Goal: Information Seeking & Learning: Learn about a topic

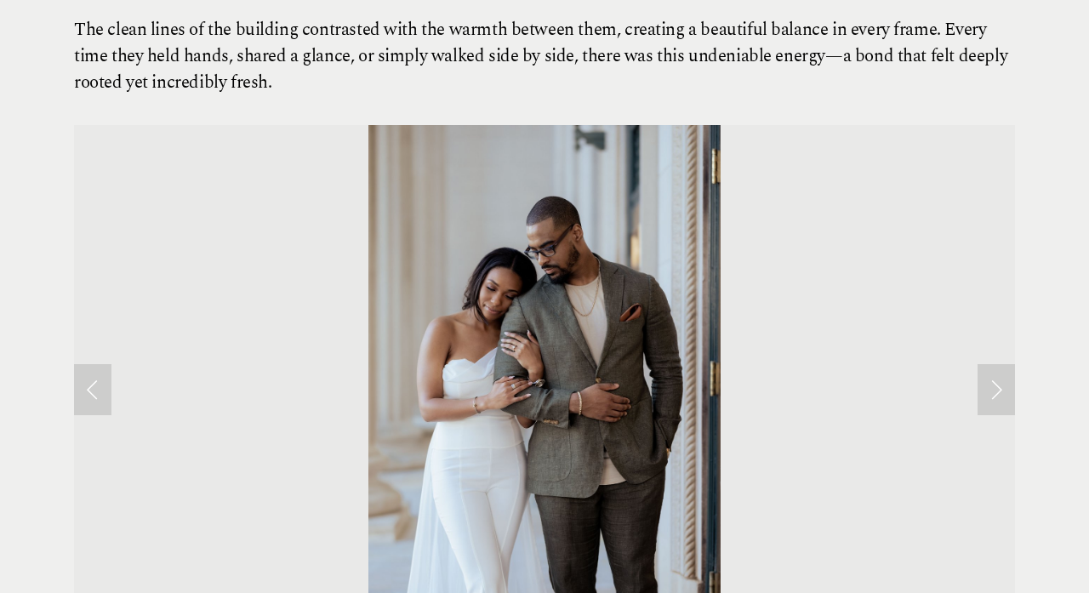
scroll to position [594, 0]
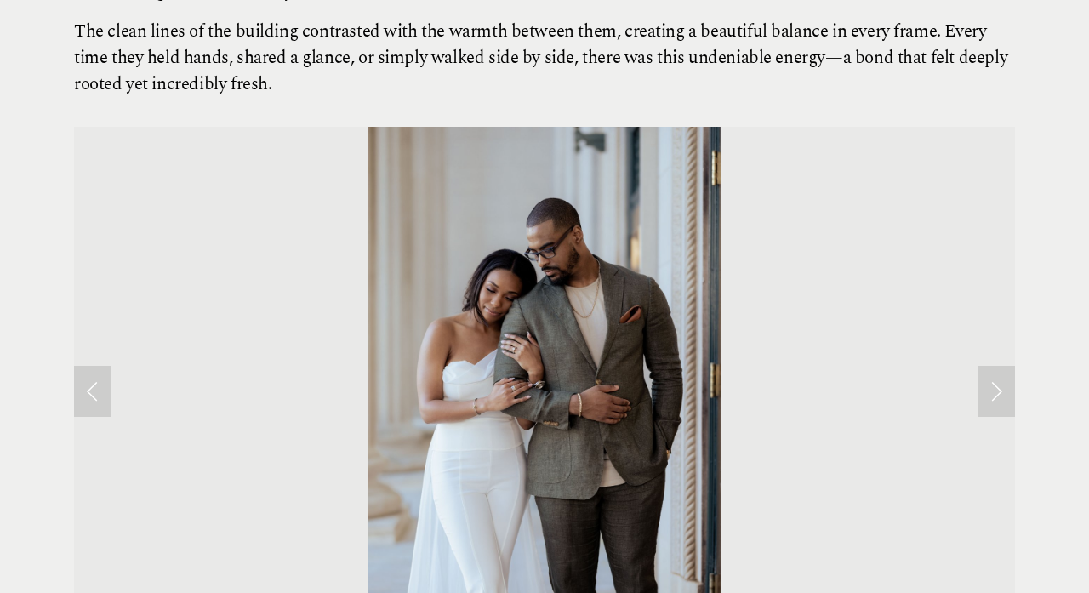
click at [990, 366] on link "Next Slide" at bounding box center [995, 391] width 37 height 51
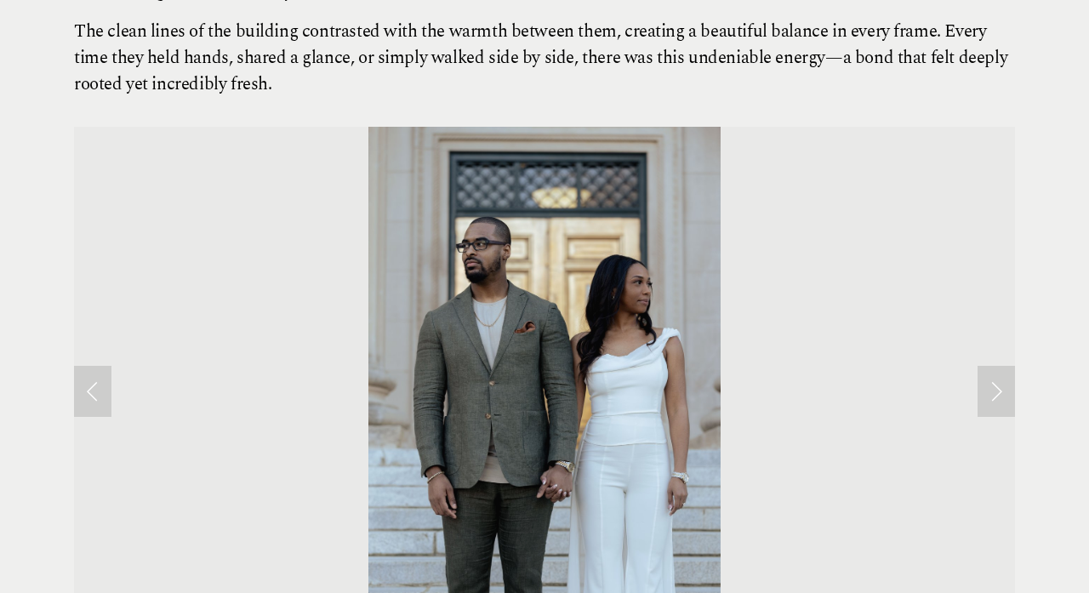
click at [990, 366] on link "Next Slide" at bounding box center [995, 391] width 37 height 51
click at [994, 366] on link "Next Slide" at bounding box center [995, 391] width 37 height 51
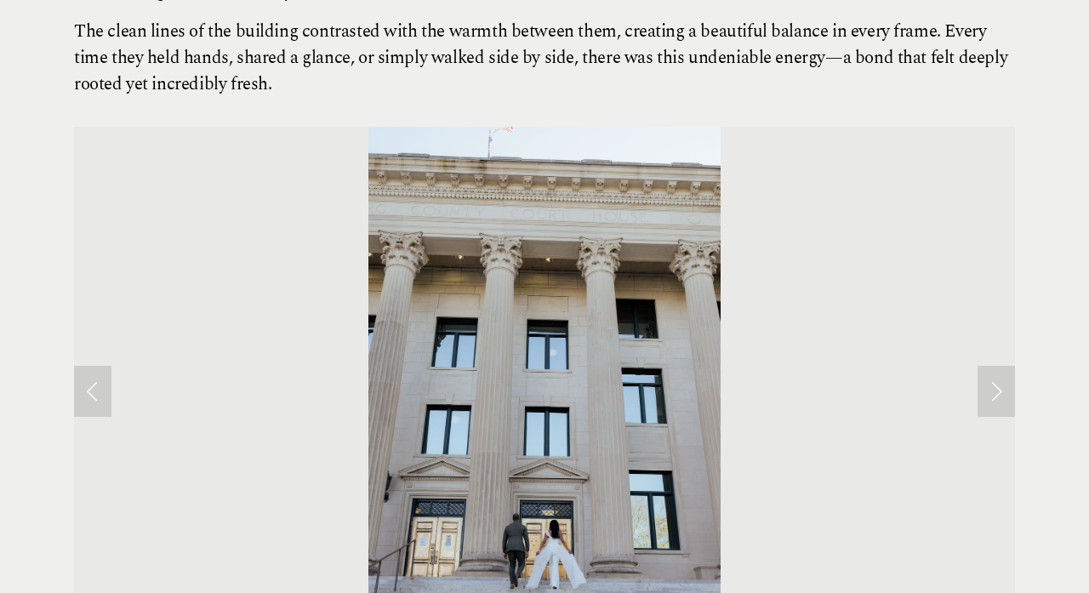
click at [977, 366] on link "Next Slide" at bounding box center [995, 391] width 37 height 51
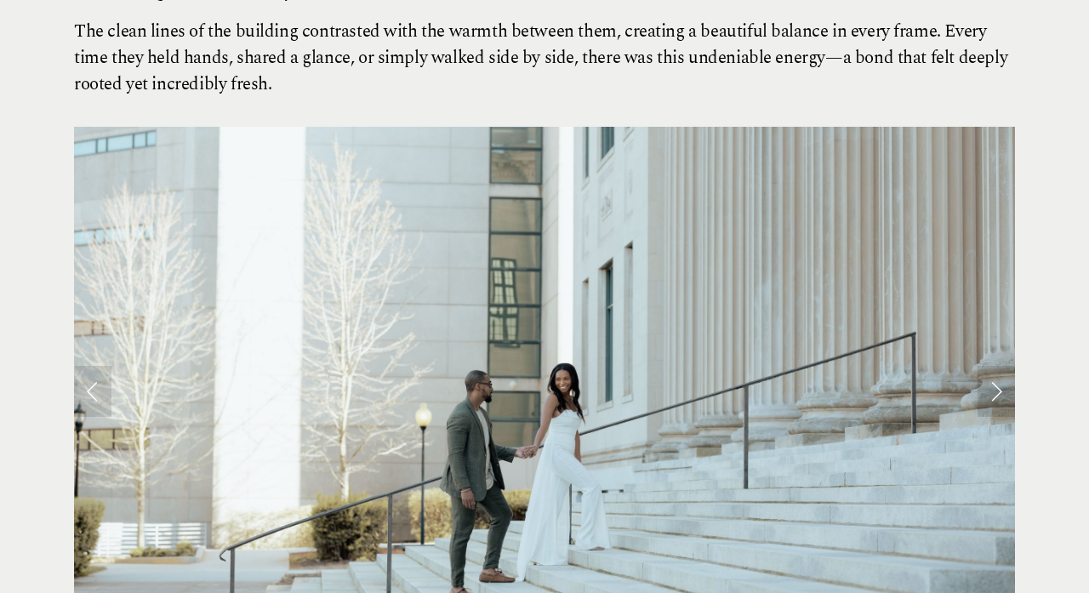
click at [988, 366] on link "Next Slide" at bounding box center [995, 391] width 37 height 51
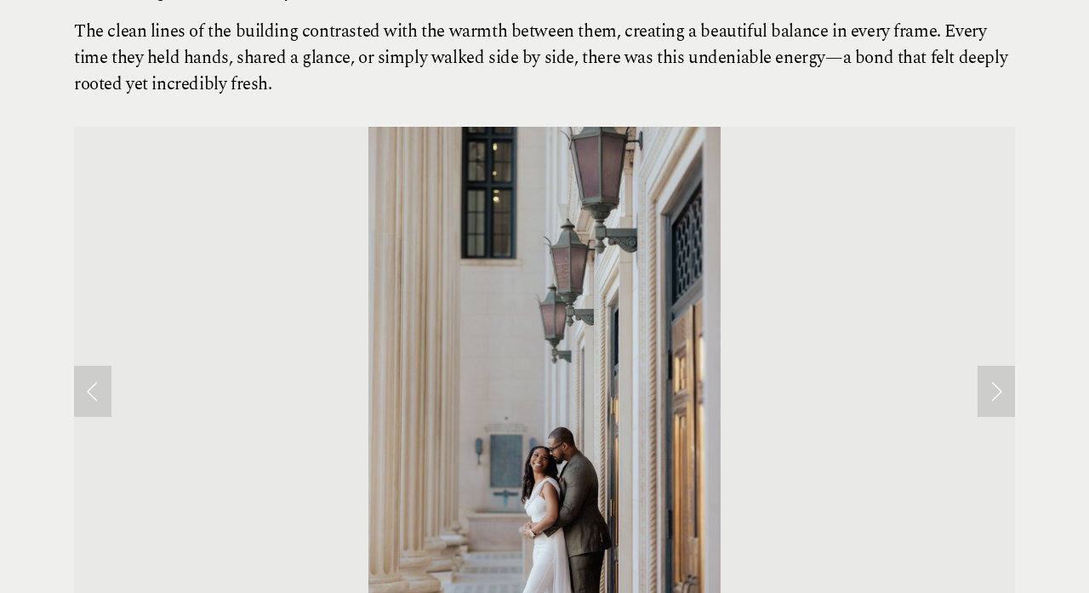
click at [988, 366] on link "Next Slide" at bounding box center [995, 391] width 37 height 51
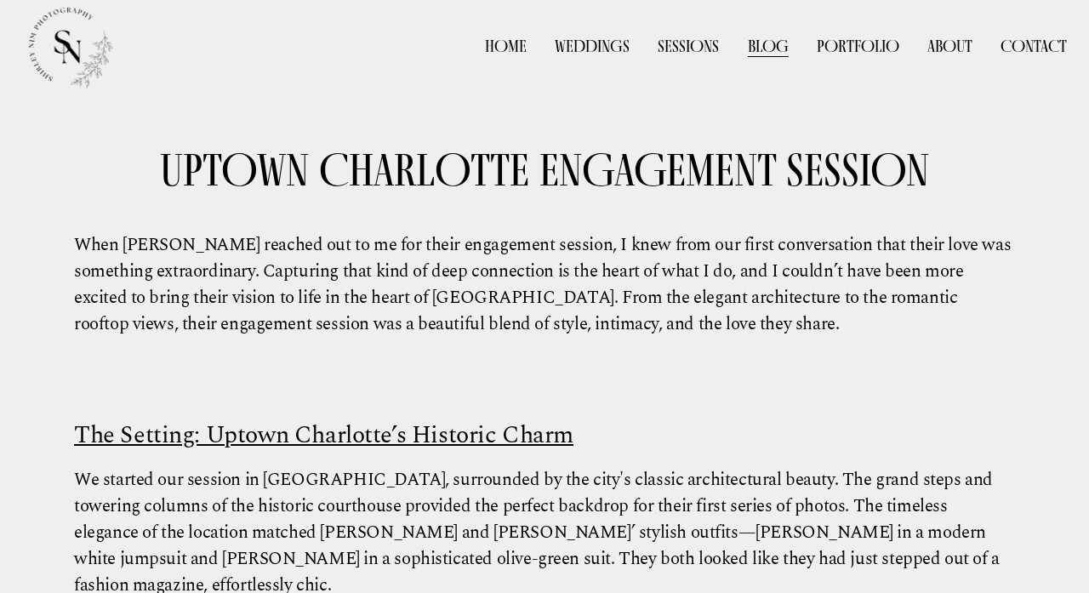
scroll to position [0, 0]
click at [599, 37] on link "Weddings" at bounding box center [592, 46] width 75 height 25
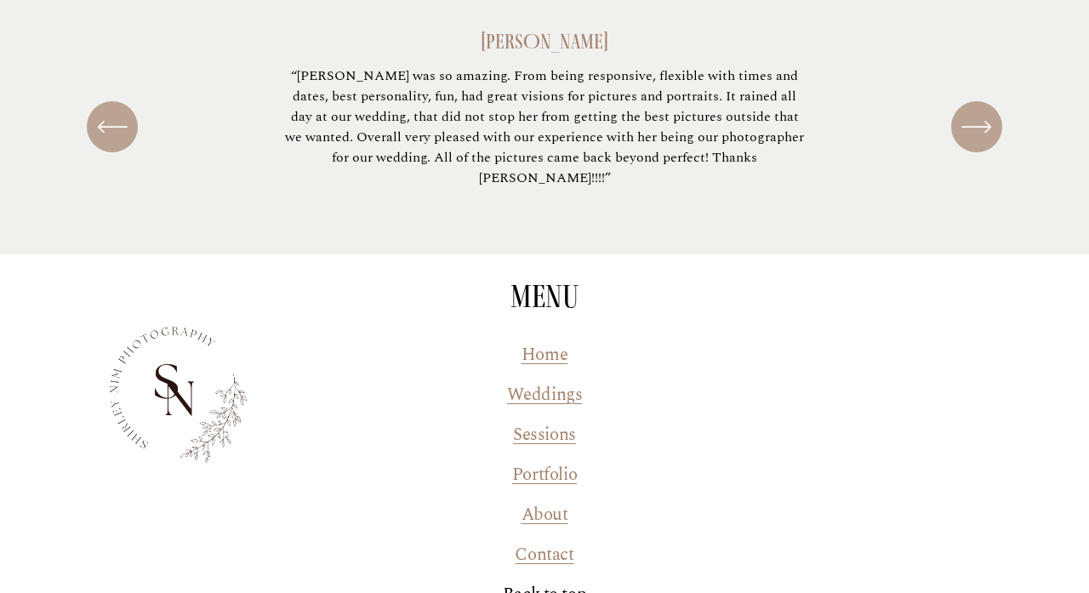
scroll to position [7767, 0]
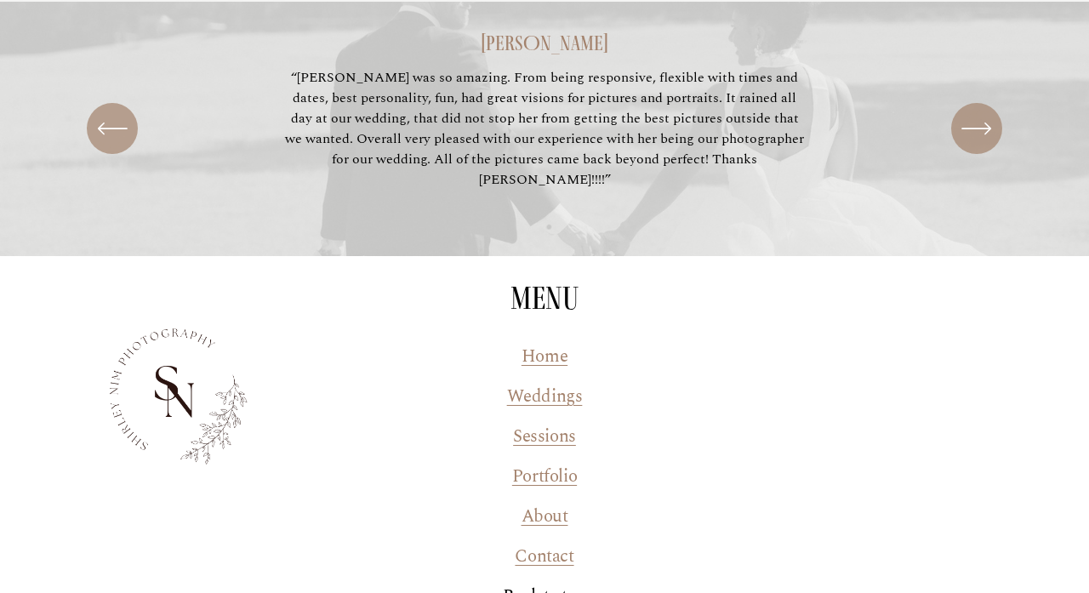
click at [548, 384] on link "Weddings" at bounding box center [545, 397] width 76 height 26
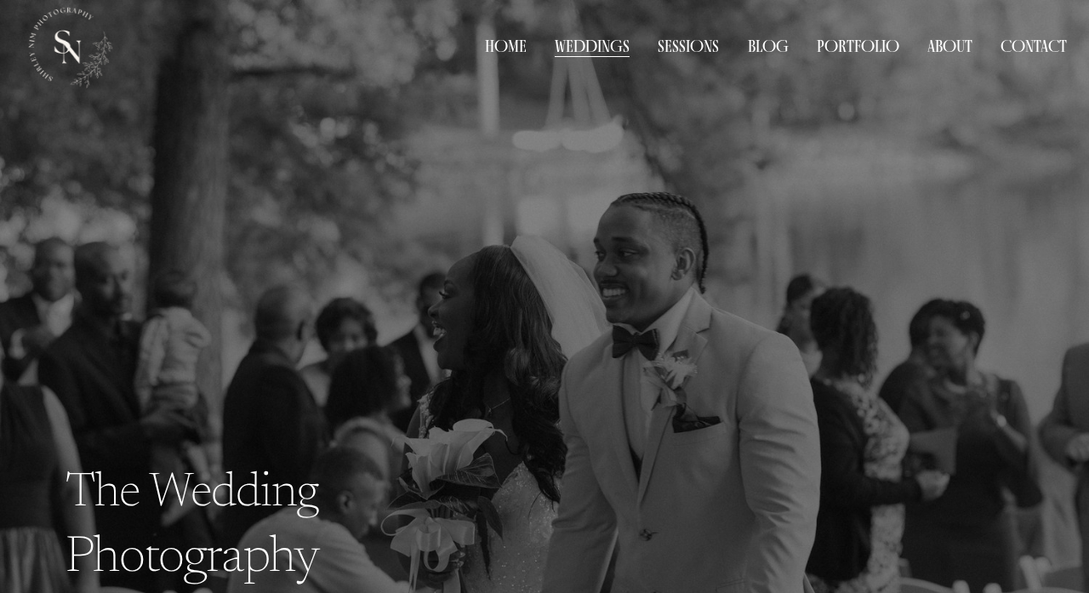
click at [0, 0] on span "Weddings" at bounding box center [0, 0] width 0 height 0
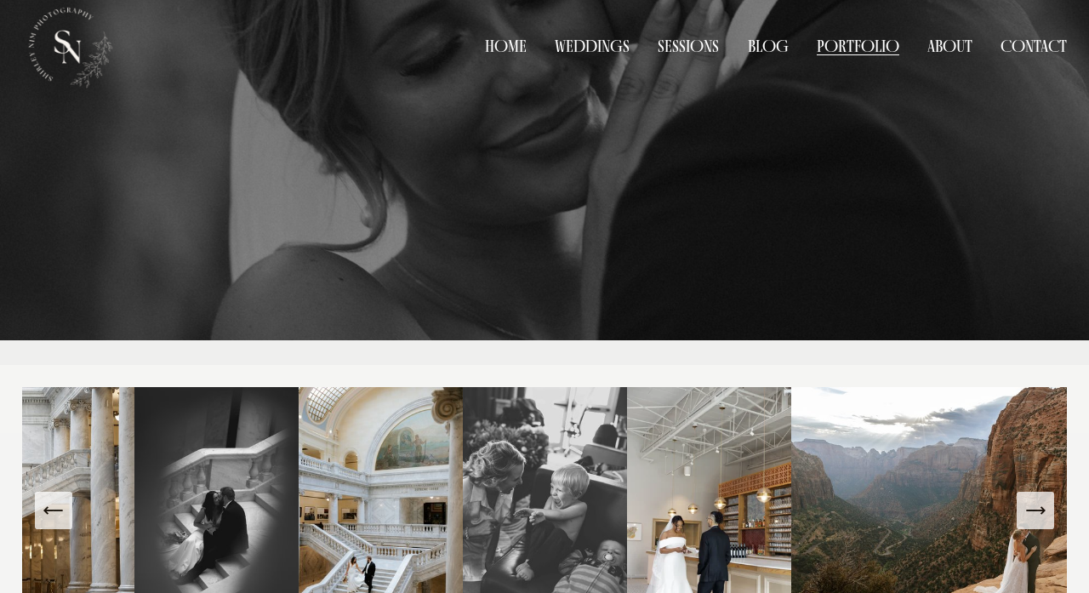
scroll to position [305, 0]
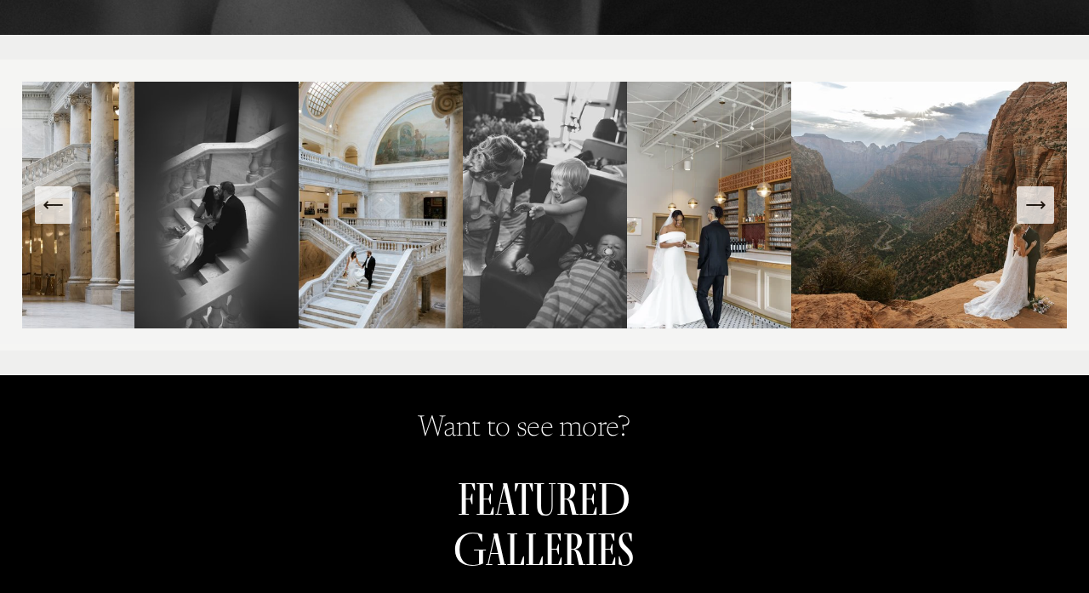
click at [566, 229] on img at bounding box center [545, 205] width 164 height 247
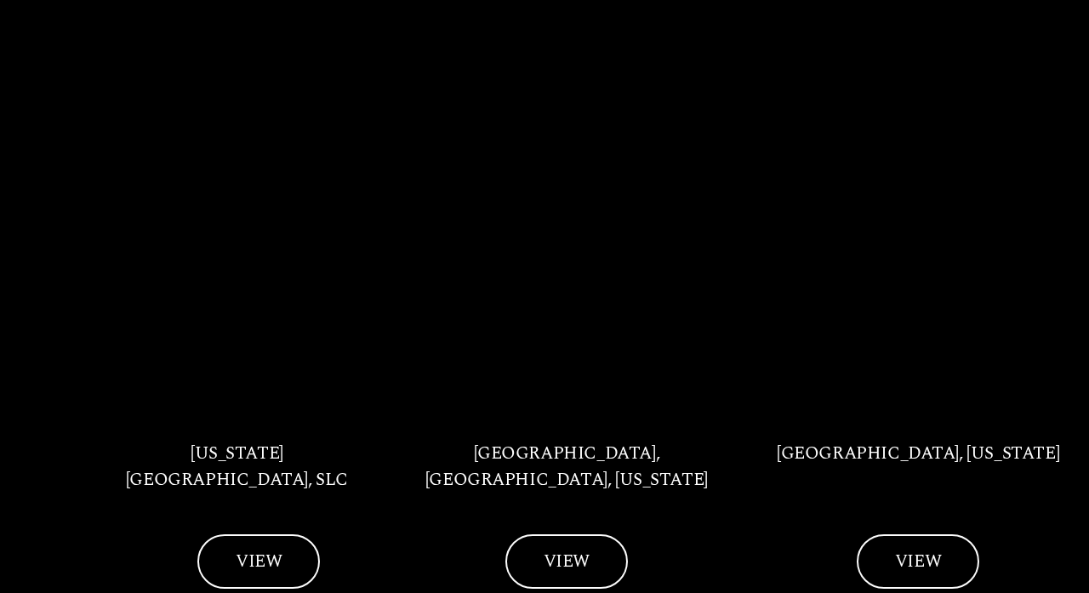
scroll to position [1728, 0]
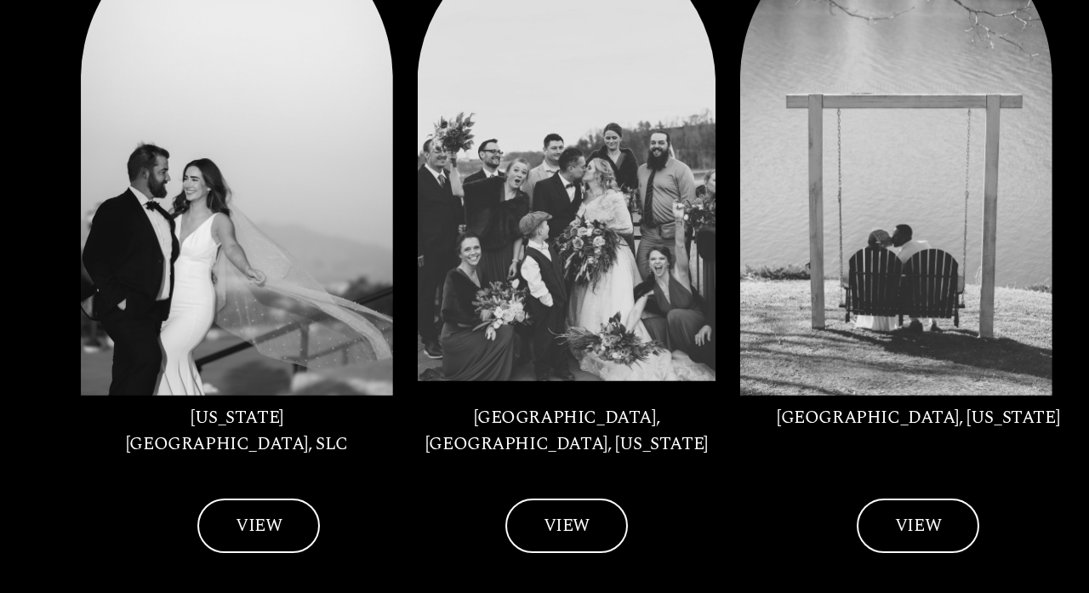
click at [896, 498] on link "VIEW" at bounding box center [918, 525] width 122 height 54
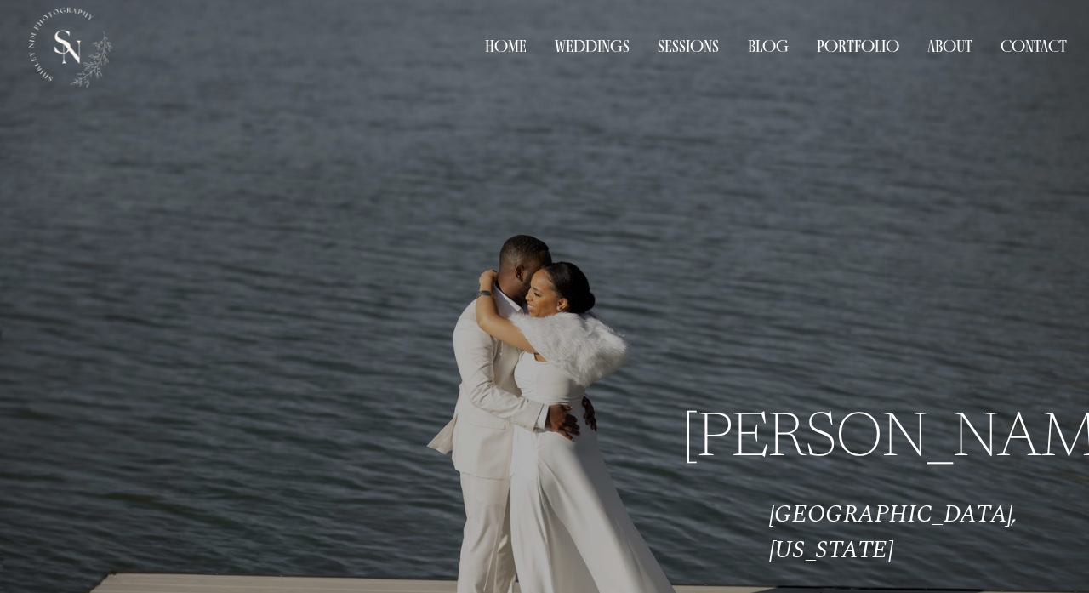
click at [0, 0] on span "Weddings" at bounding box center [0, 0] width 0 height 0
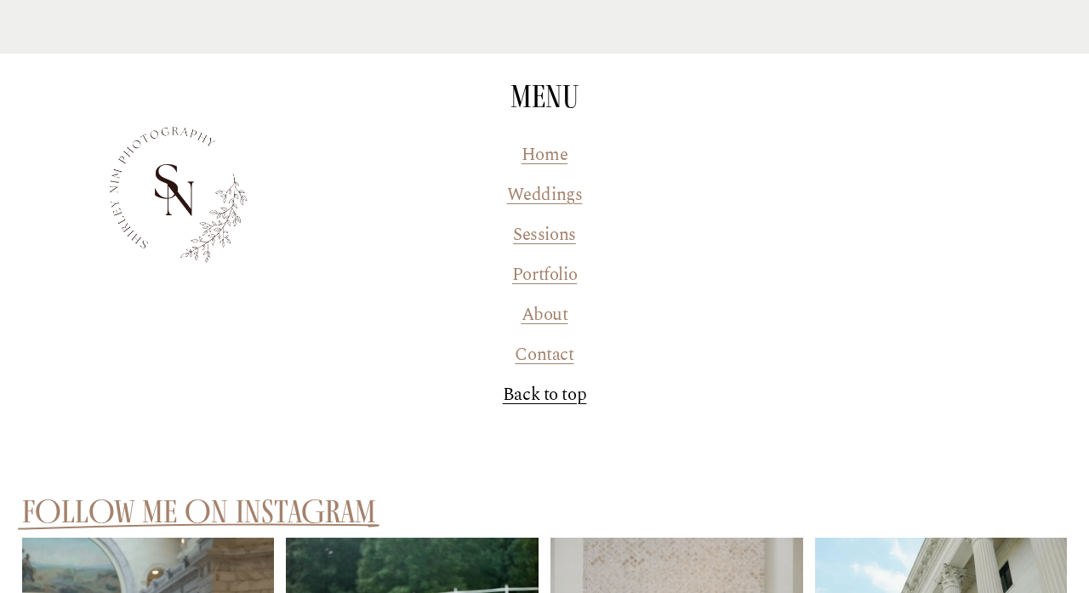
scroll to position [4894, 0]
click at [531, 181] on link "Weddings" at bounding box center [545, 194] width 76 height 26
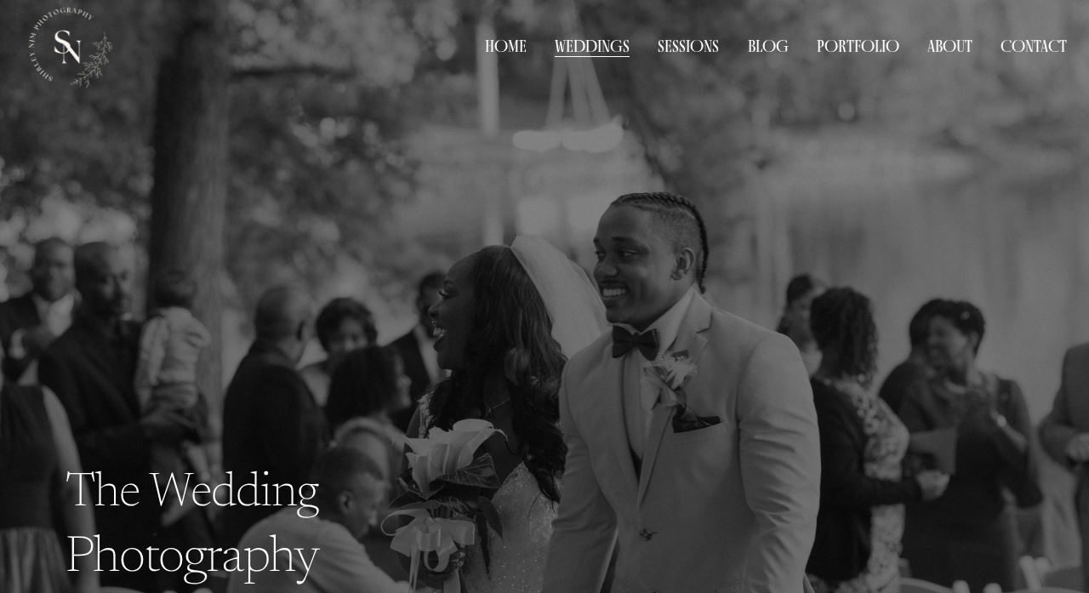
click at [0, 0] on span "Weddings" at bounding box center [0, 0] width 0 height 0
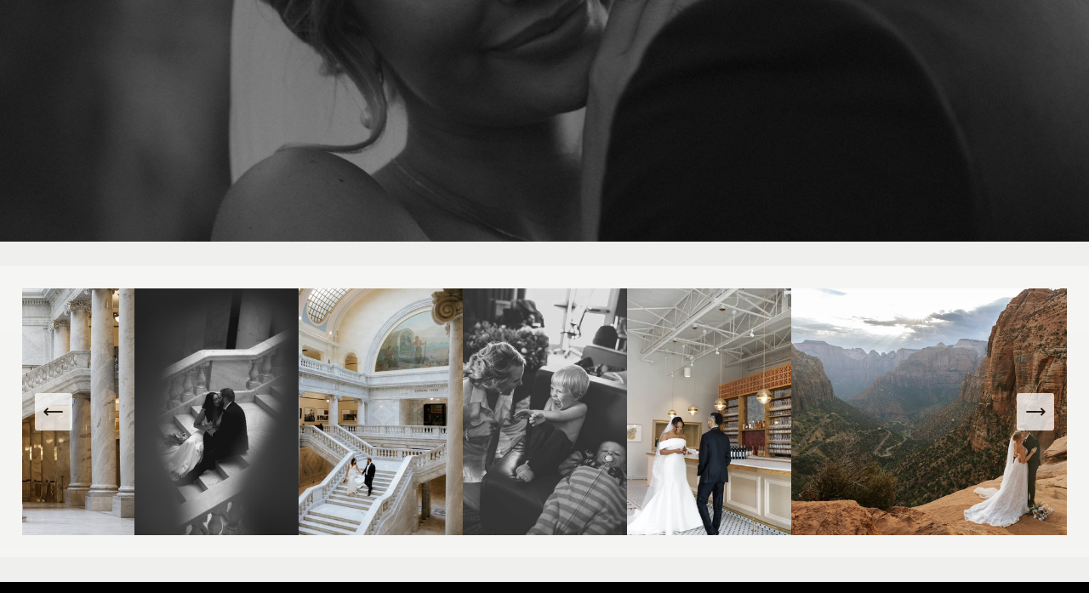
scroll to position [119, 0]
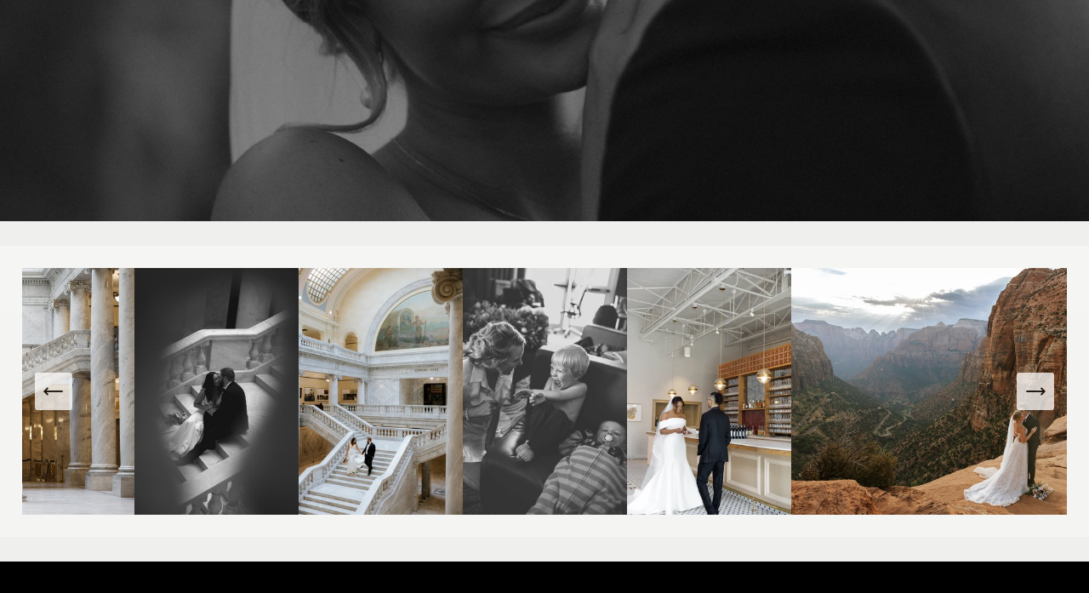
click at [709, 351] on img at bounding box center [709, 391] width 164 height 247
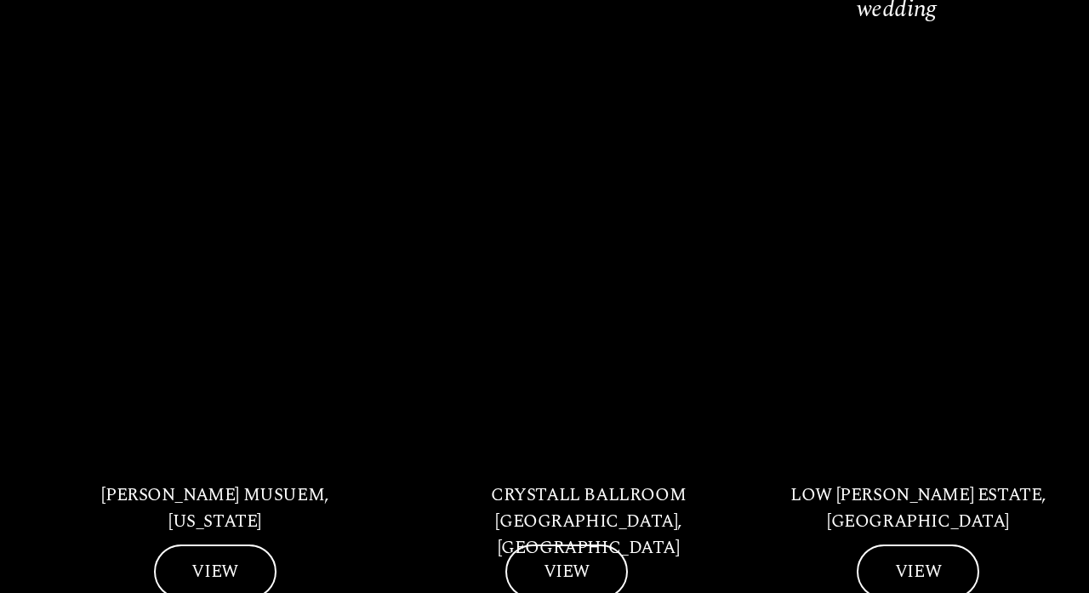
scroll to position [1014, 0]
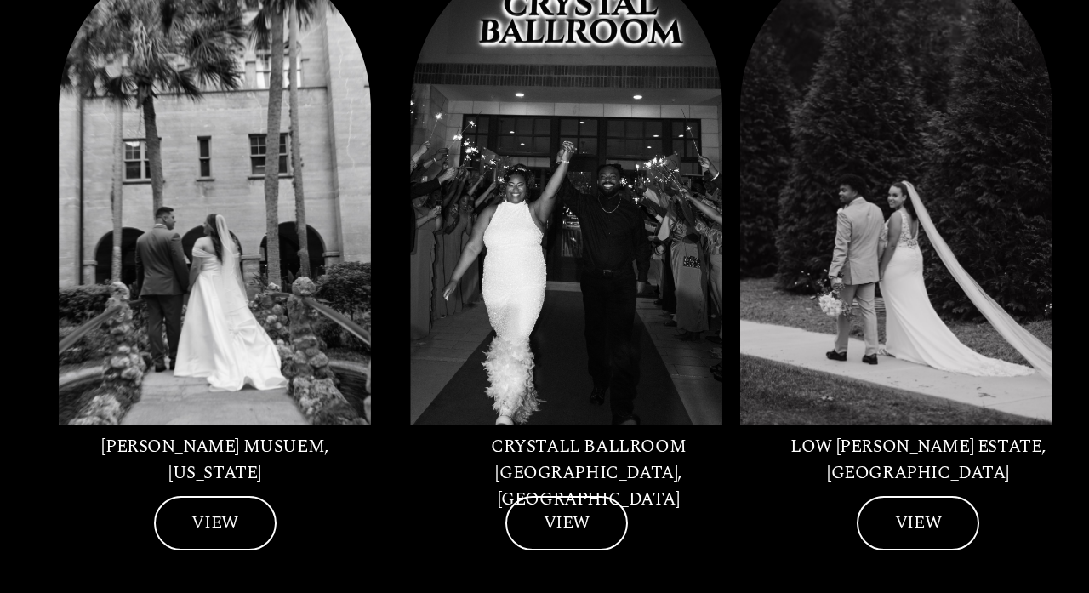
click at [898, 496] on link "VIEW" at bounding box center [918, 523] width 122 height 54
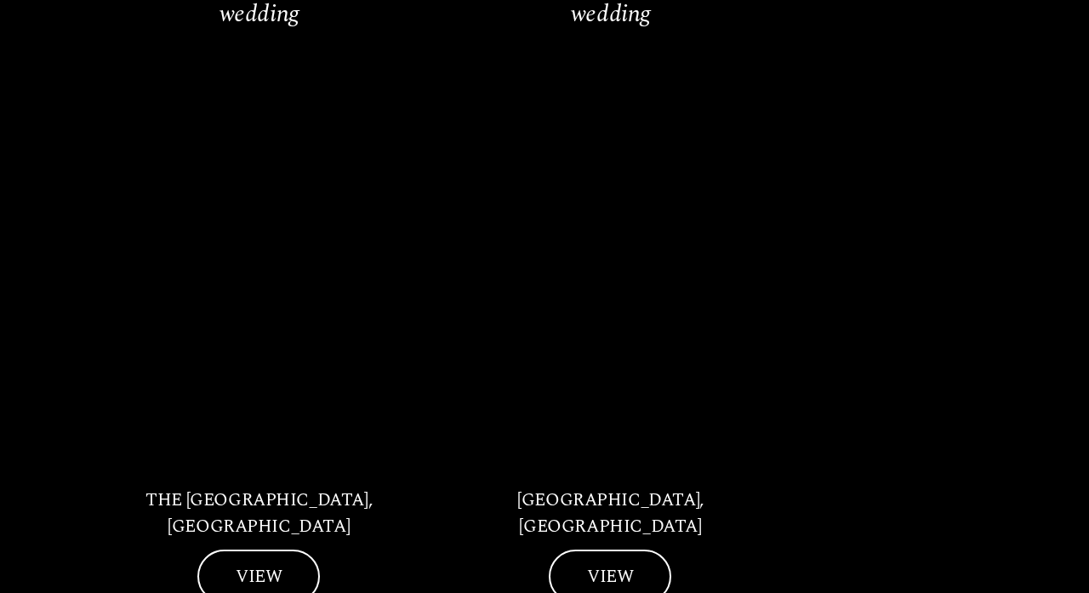
scroll to position [2367, 0]
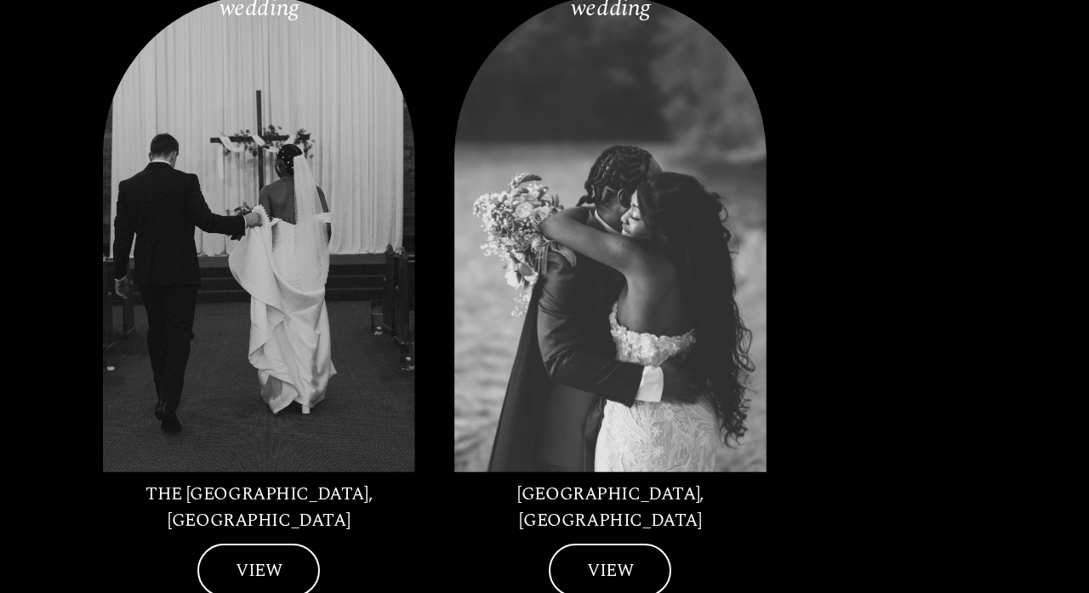
click at [265, 544] on link "VIEW" at bounding box center [258, 571] width 122 height 54
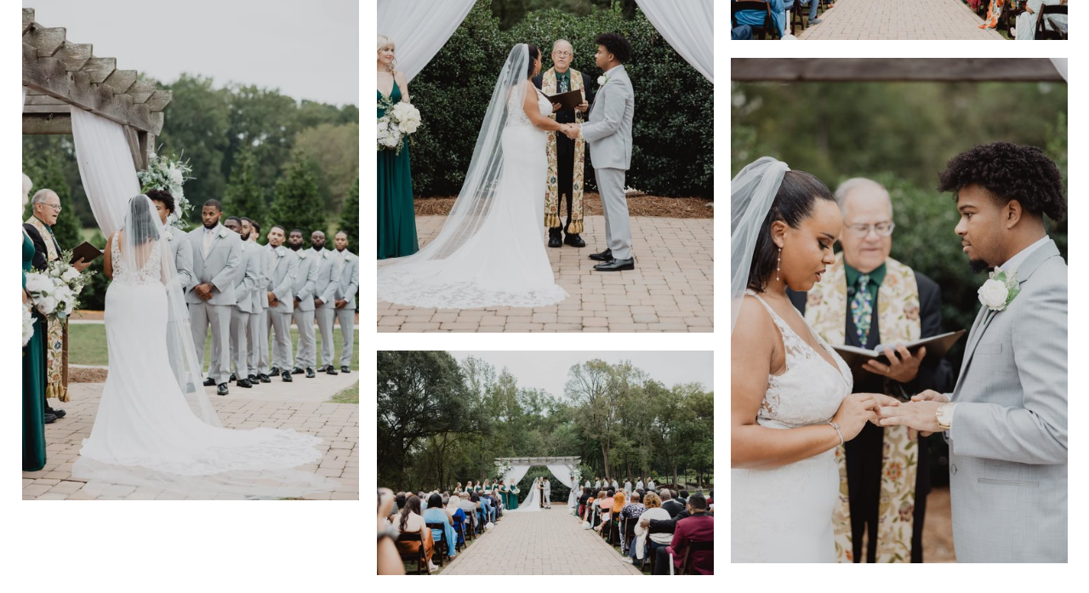
scroll to position [14135, 0]
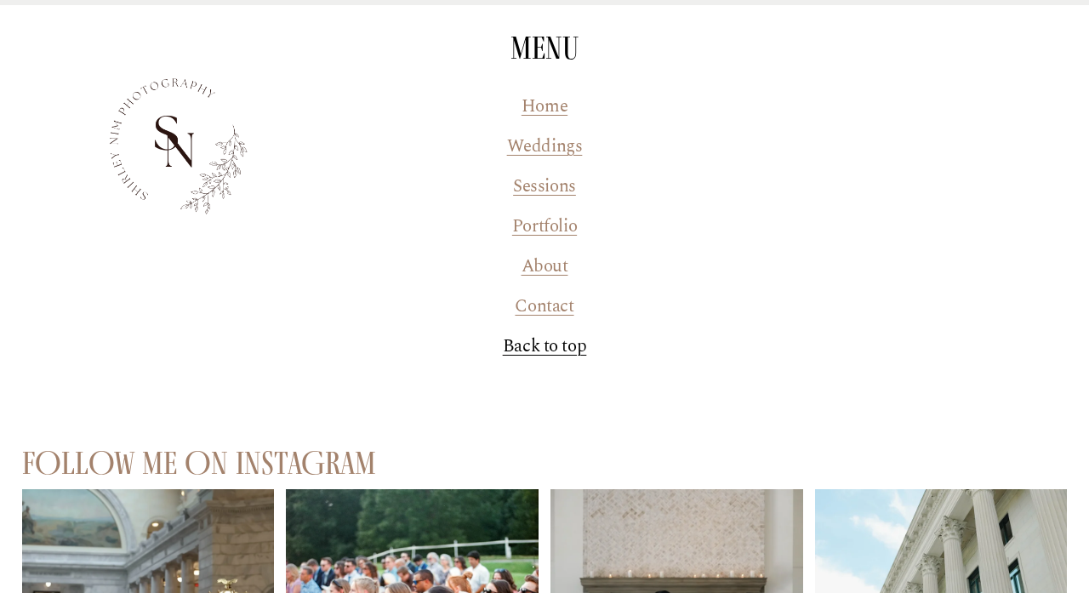
scroll to position [11154, 0]
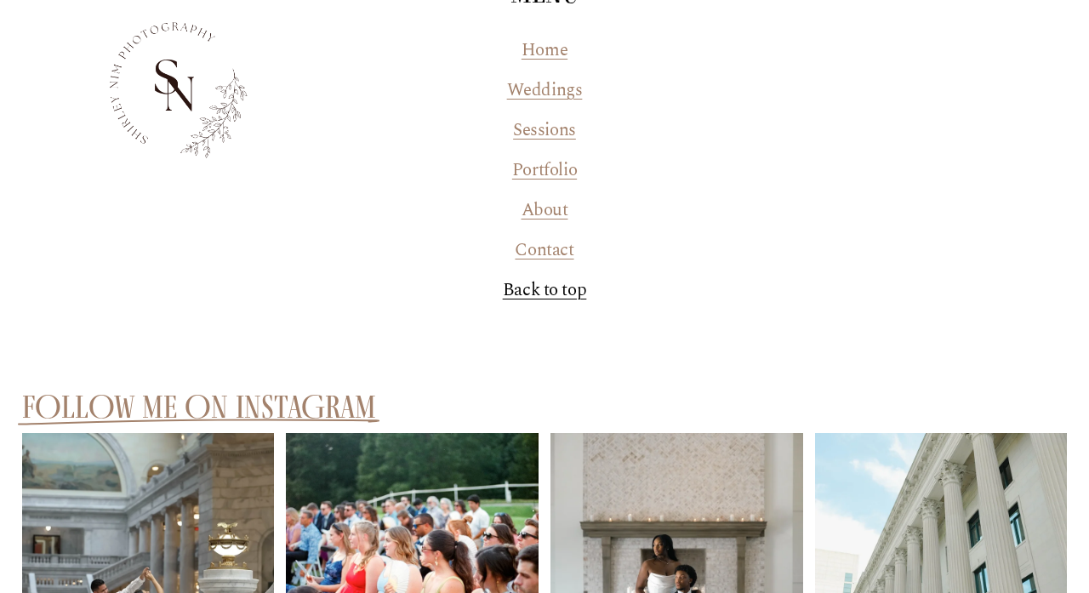
click at [527, 158] on link "Portfolio" at bounding box center [544, 170] width 65 height 26
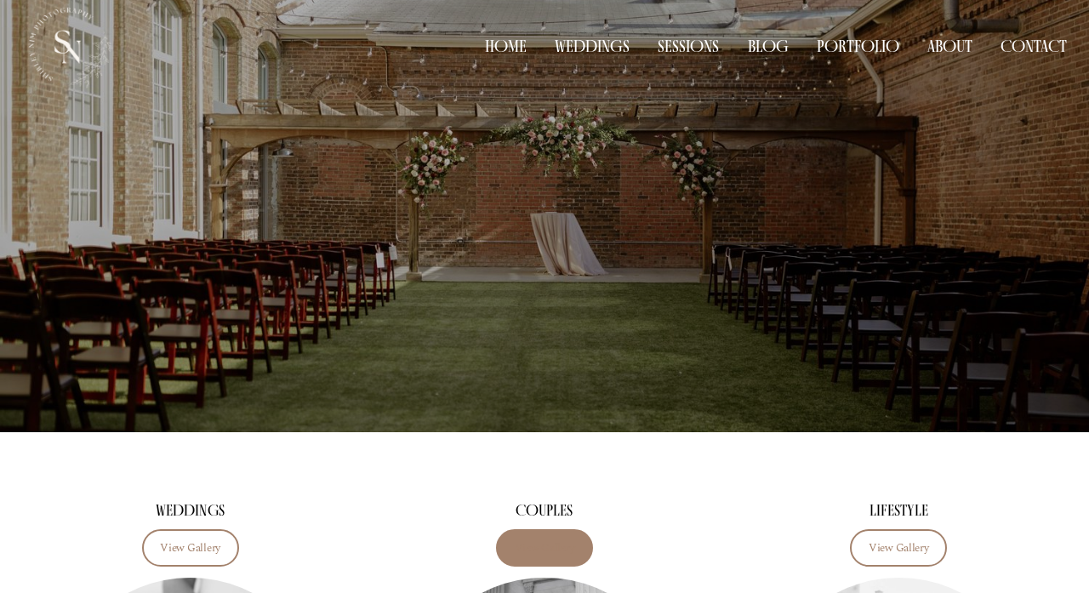
click at [544, 540] on link "View Gallery" at bounding box center [544, 548] width 97 height 38
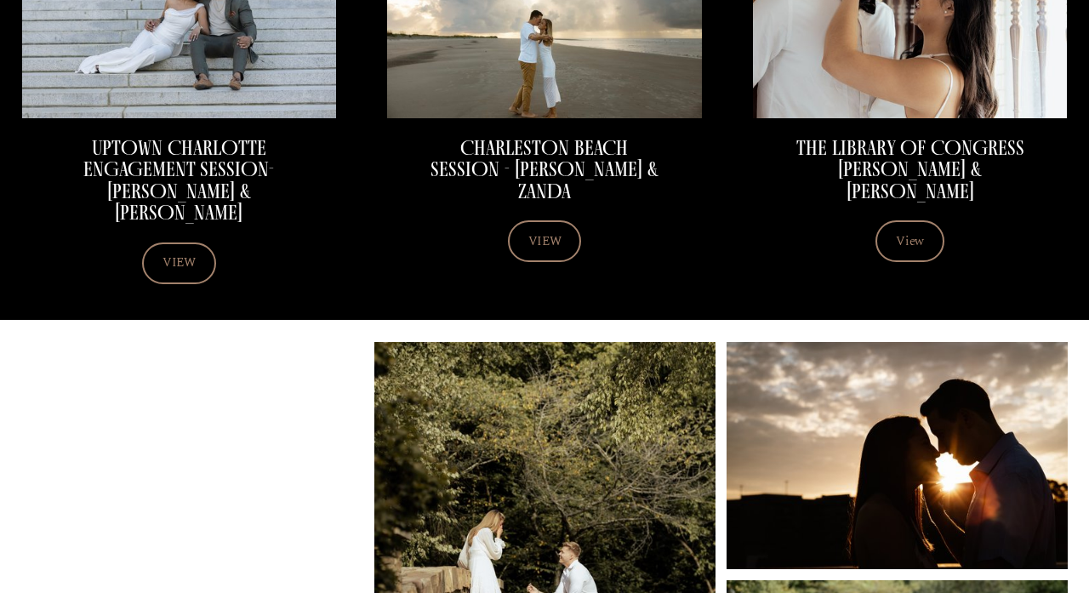
scroll to position [804, 0]
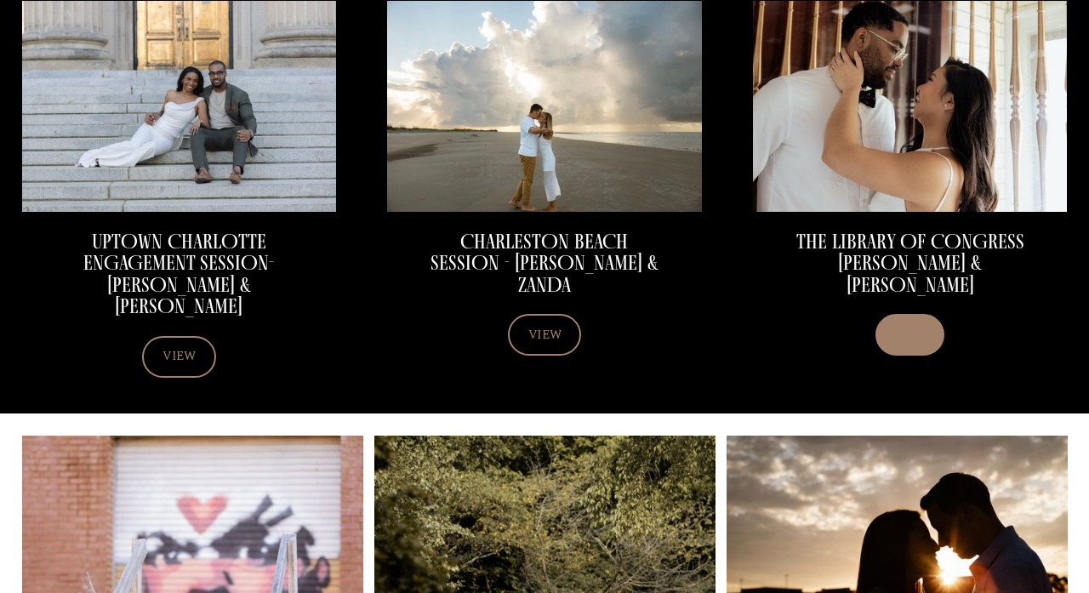
click at [903, 314] on link "View" at bounding box center [909, 335] width 68 height 42
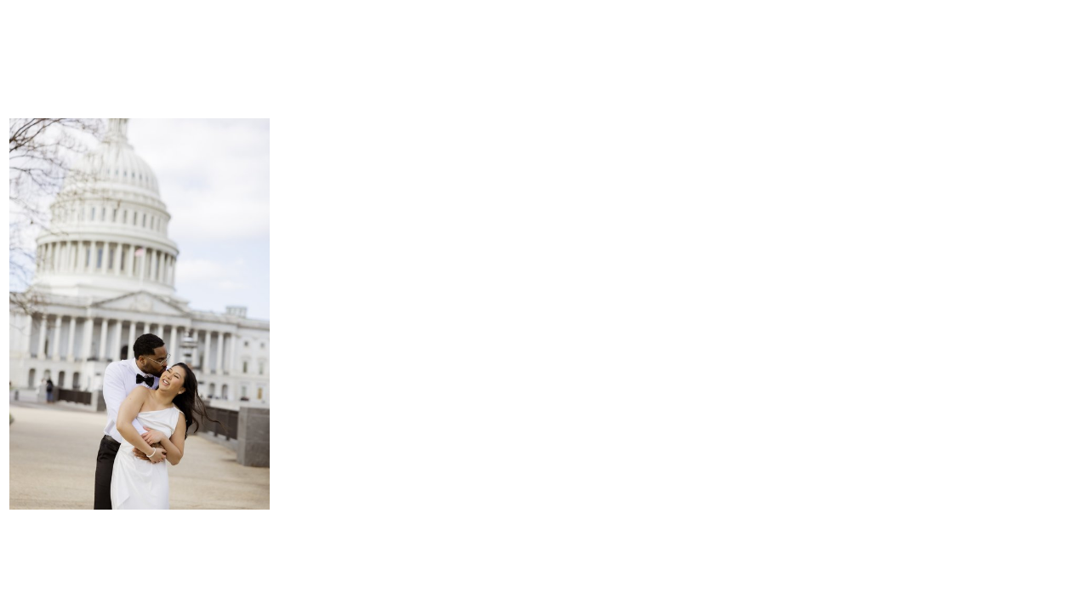
scroll to position [2430, 0]
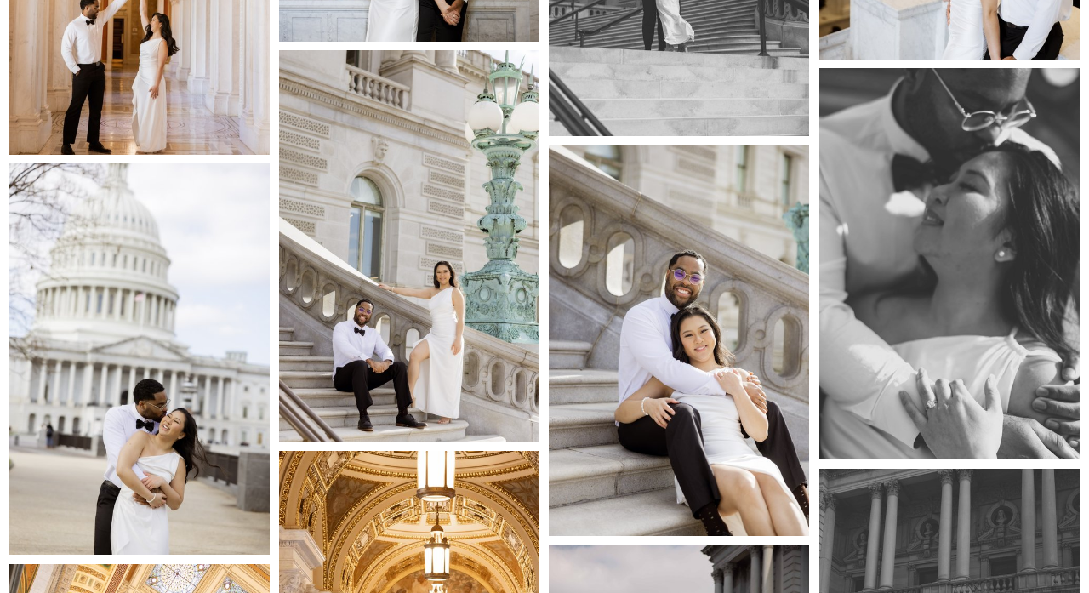
click at [888, 189] on img at bounding box center [949, 264] width 261 height 392
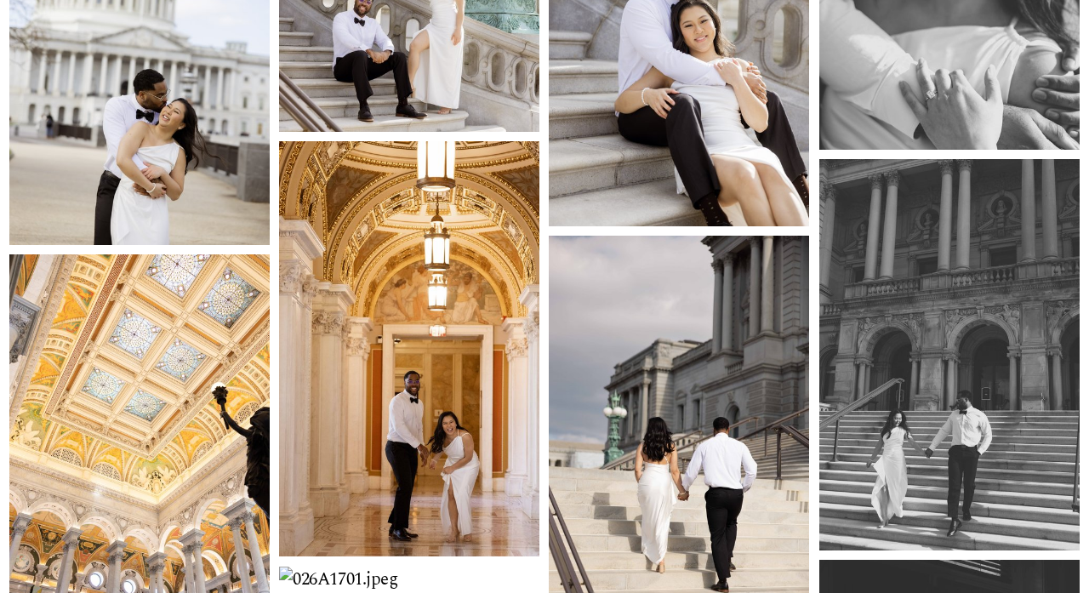
scroll to position [2765, 0]
